Goal: Check status: Check status

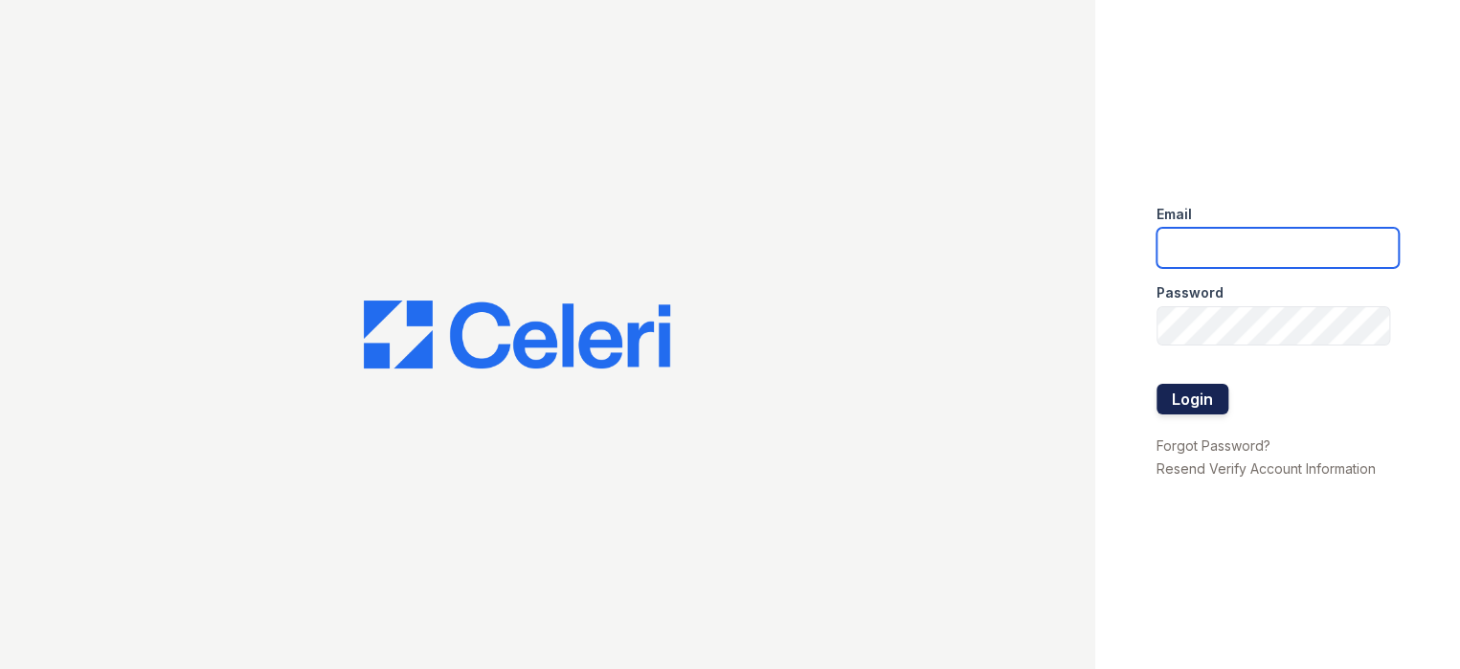
type input "prescottpark1@cafmanagement.com"
click at [1187, 396] on button "Login" at bounding box center [1193, 399] width 72 height 31
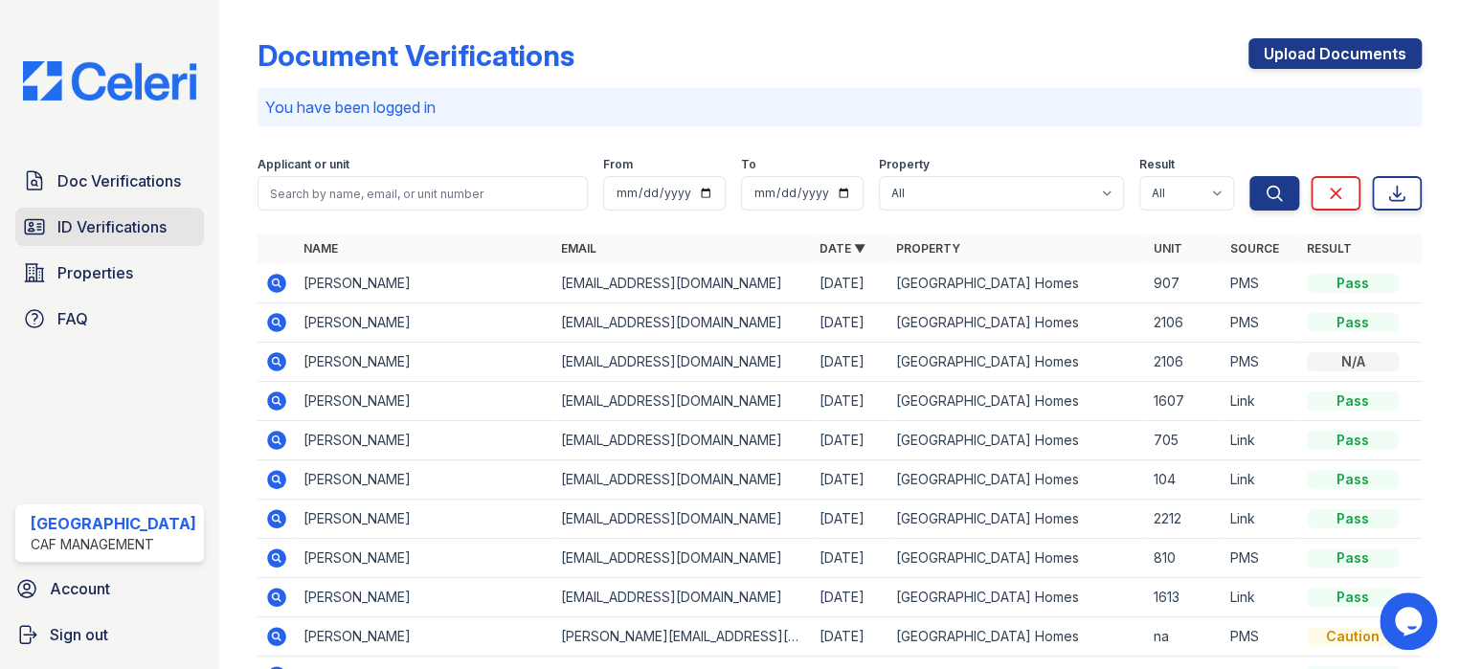
click at [93, 239] on link "ID Verifications" at bounding box center [109, 227] width 189 height 38
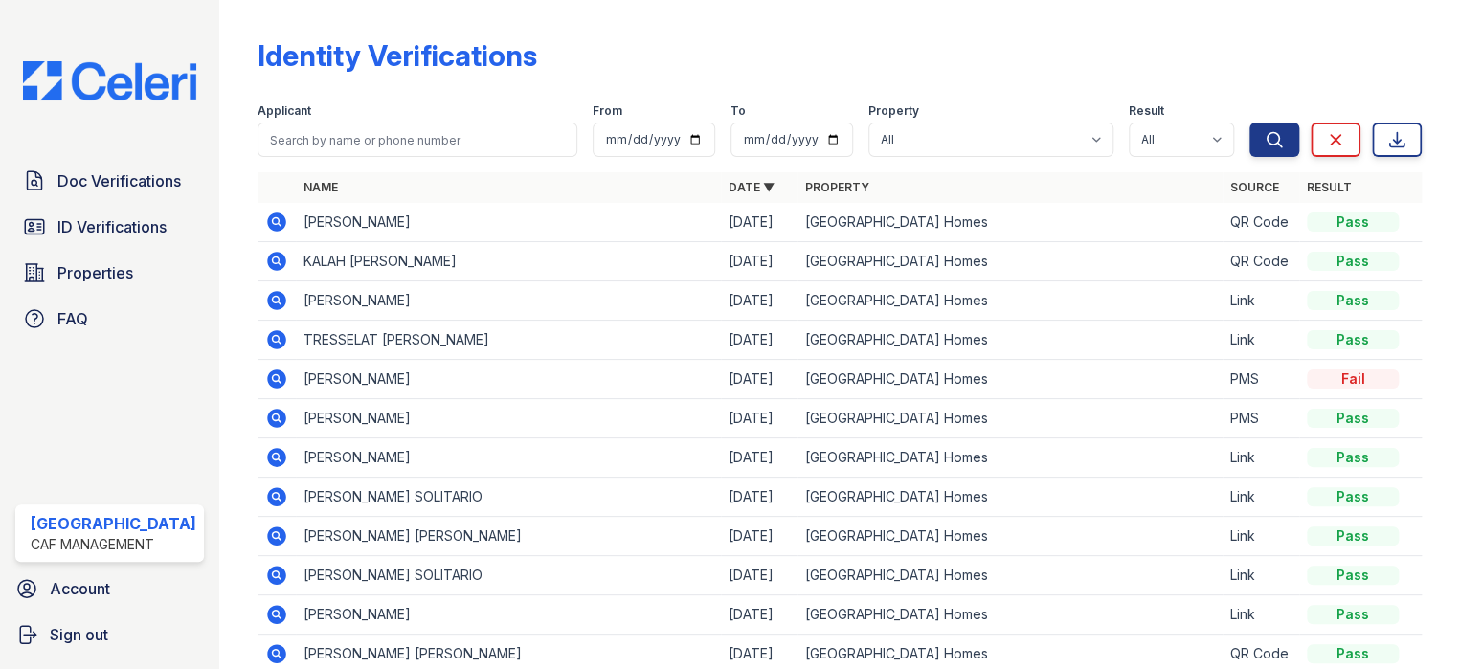
click at [272, 257] on icon at bounding box center [276, 261] width 19 height 19
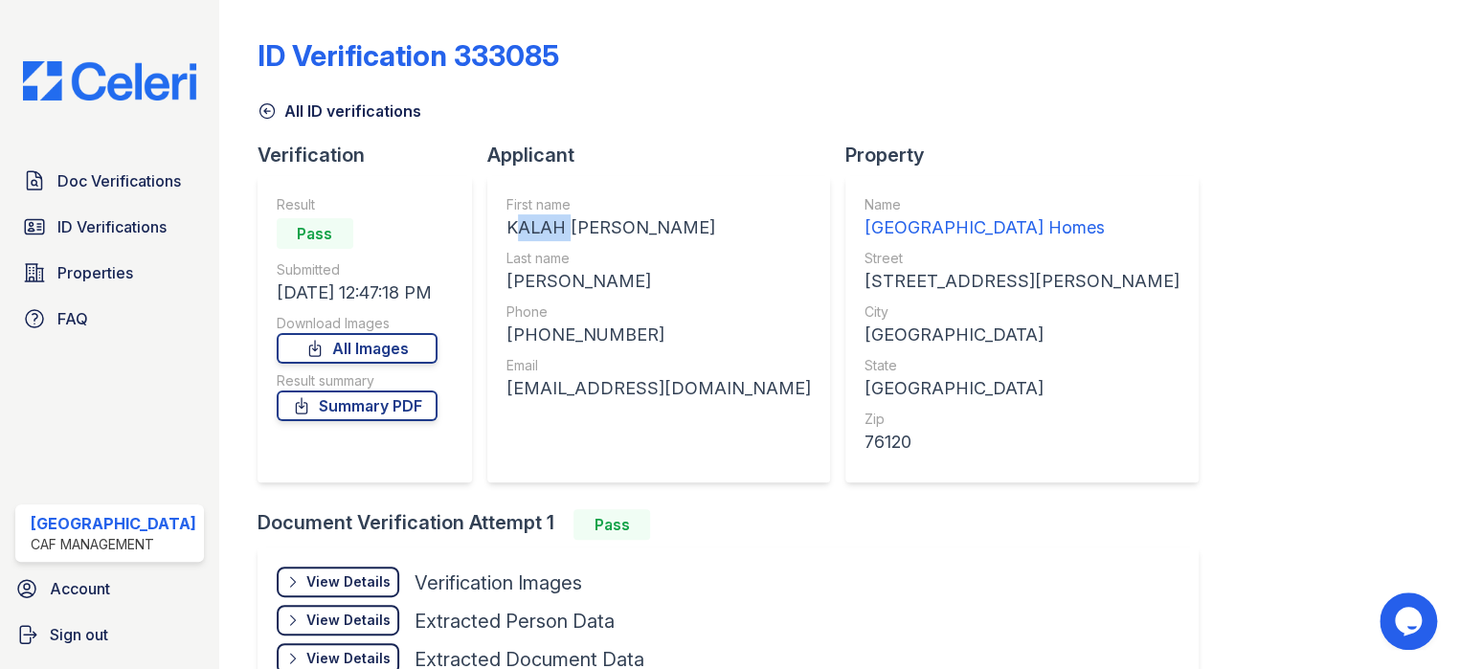
drag, startPoint x: 492, startPoint y: 222, endPoint x: 555, endPoint y: 235, distance: 64.4
click at [555, 235] on div "First name [PERSON_NAME] [PERSON_NAME] Last name [PERSON_NAME] Phone [PHONE_NUM…" at bounding box center [658, 329] width 343 height 306
copy div "KALAH"
